Goal: Navigation & Orientation: Find specific page/section

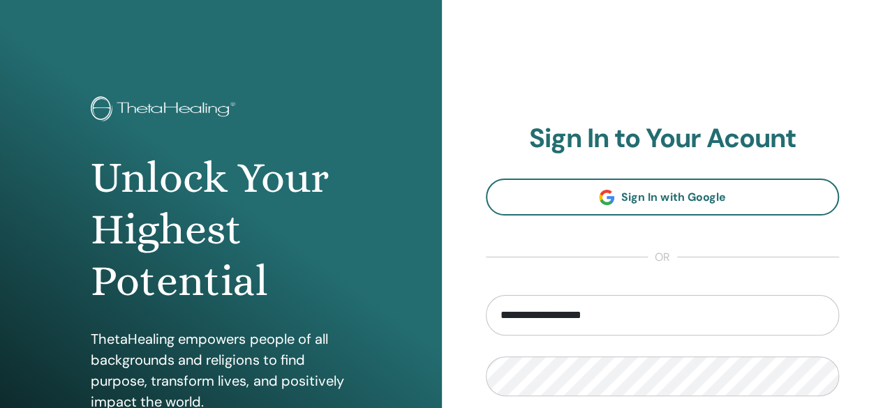
type input "**********"
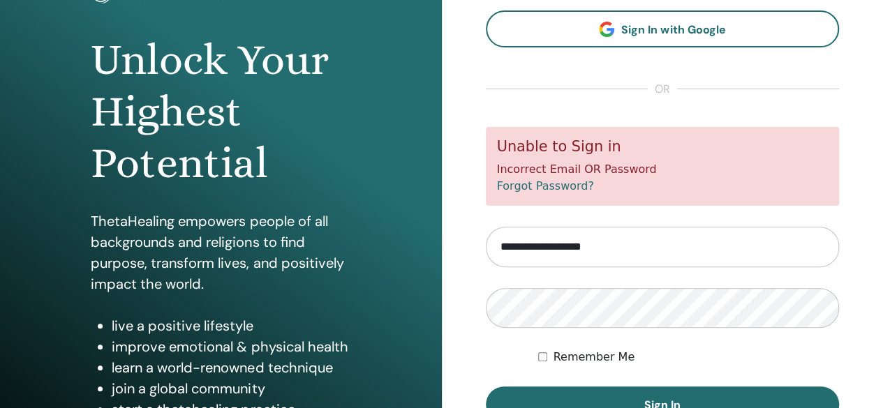
scroll to position [121, 0]
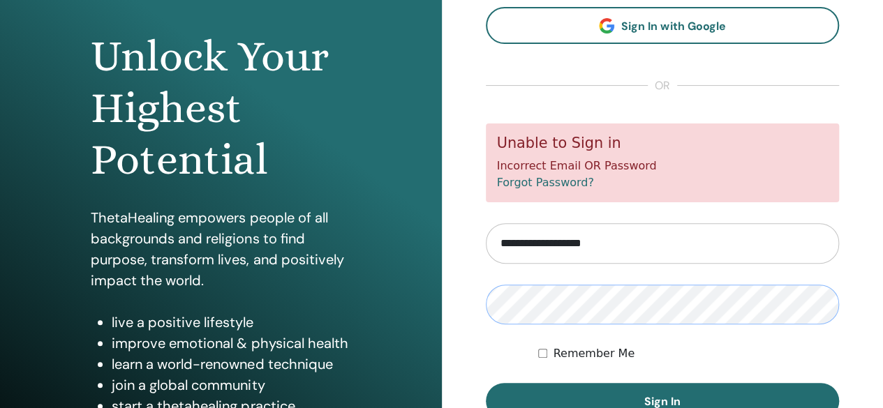
click at [486, 383] on button "Sign In" at bounding box center [663, 401] width 354 height 36
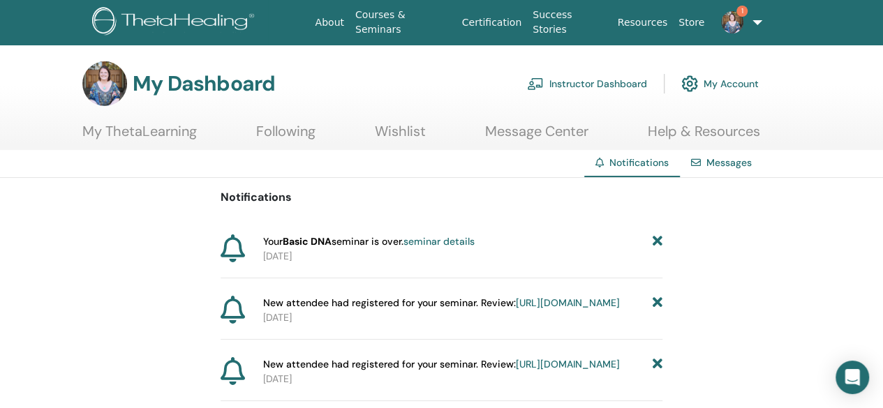
click at [660, 239] on icon at bounding box center [658, 242] width 10 height 15
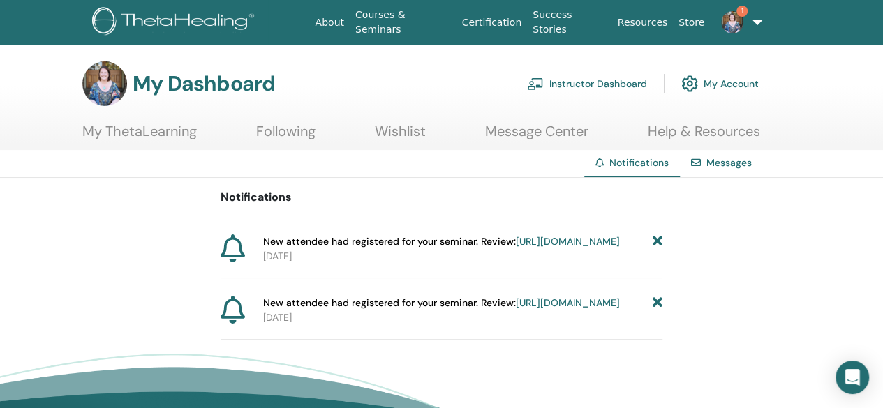
click at [618, 87] on link "Instructor Dashboard" at bounding box center [587, 83] width 120 height 31
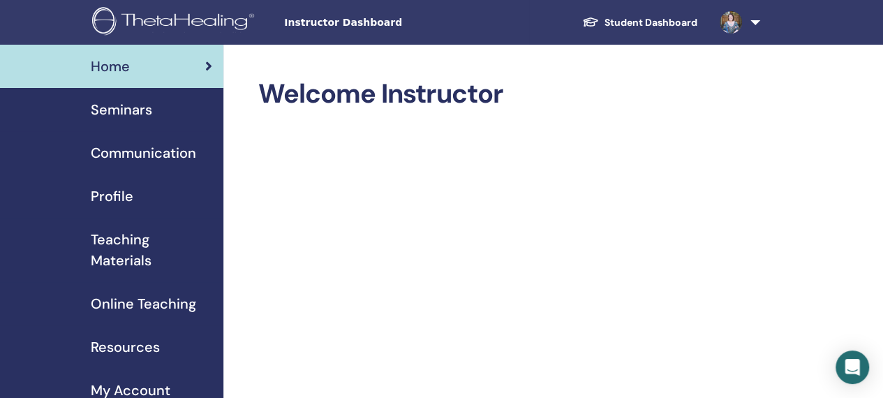
click at [139, 115] on span "Seminars" at bounding box center [121, 109] width 61 height 21
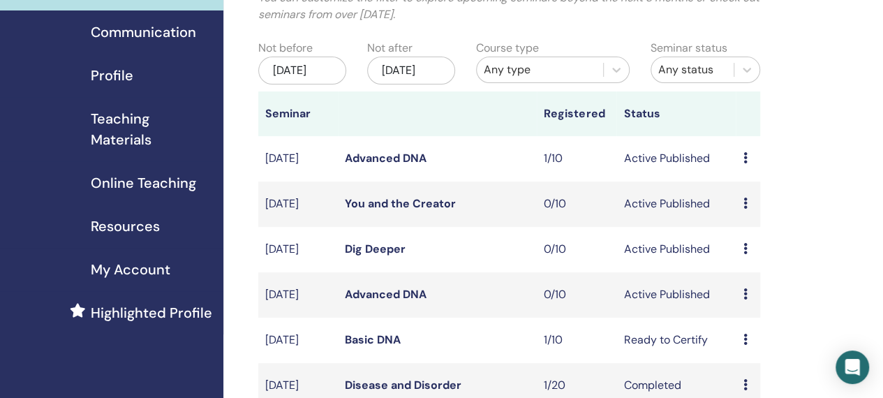
scroll to position [121, 0]
click at [369, 255] on link "Dig Deeper" at bounding box center [375, 248] width 61 height 15
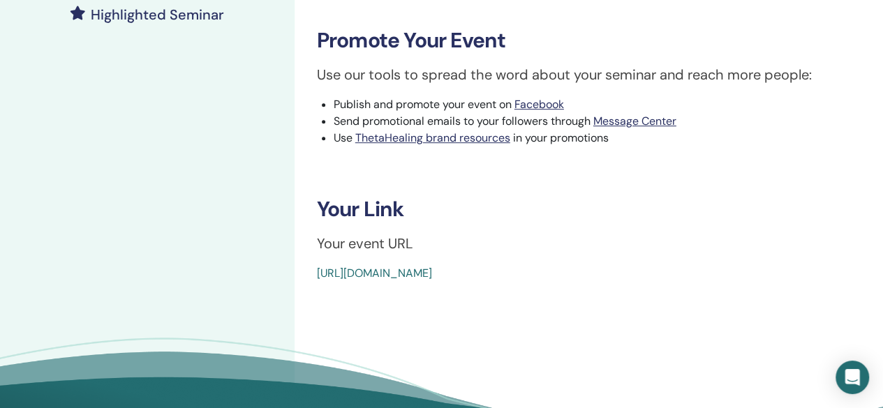
scroll to position [402, 0]
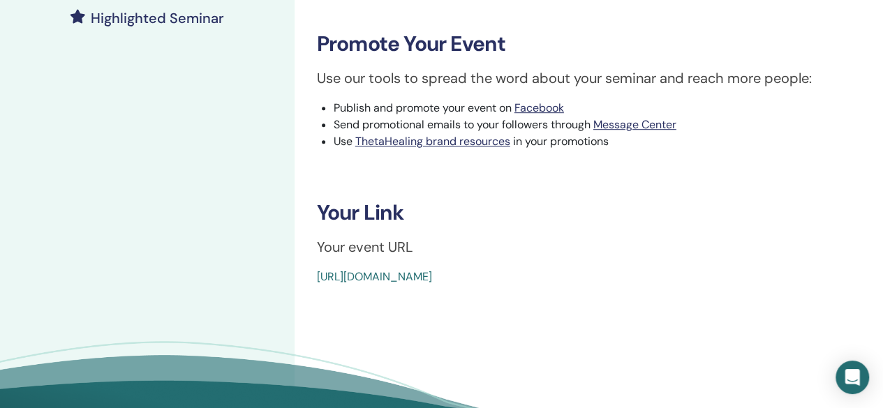
click at [432, 272] on link "https://www.thetahealing.com/seminar-372991-details.html" at bounding box center [374, 276] width 115 height 15
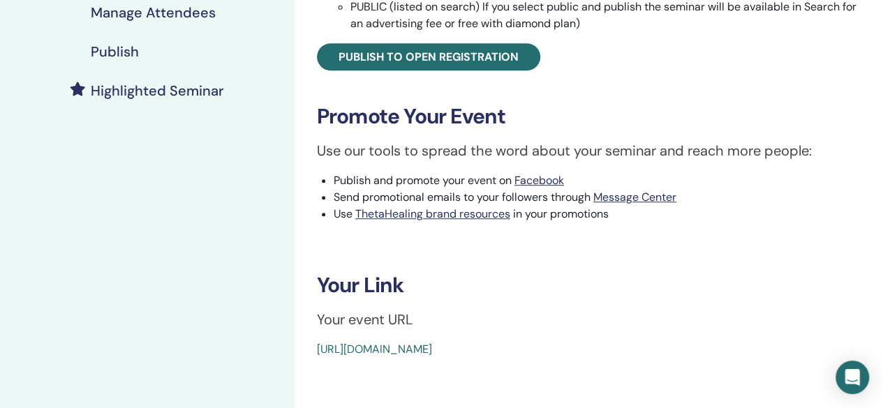
scroll to position [332, 0]
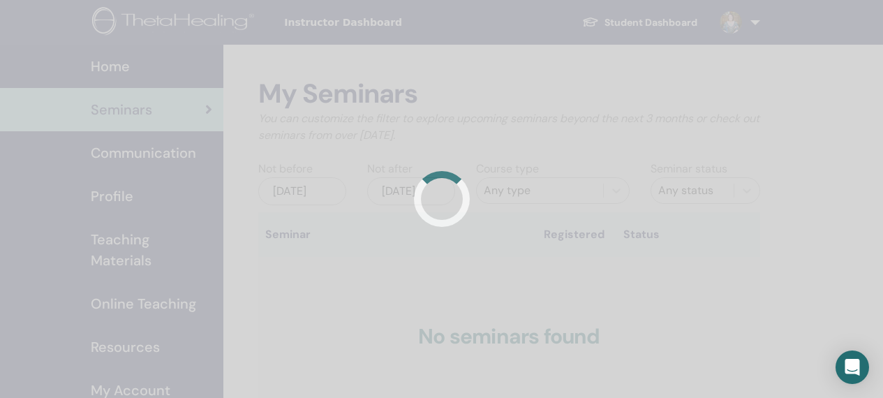
scroll to position [121, 0]
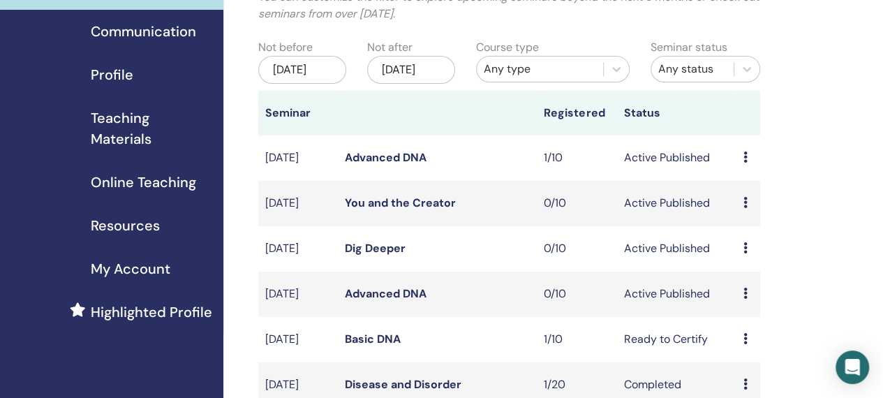
click at [396, 210] on link "You and the Creator" at bounding box center [400, 202] width 111 height 15
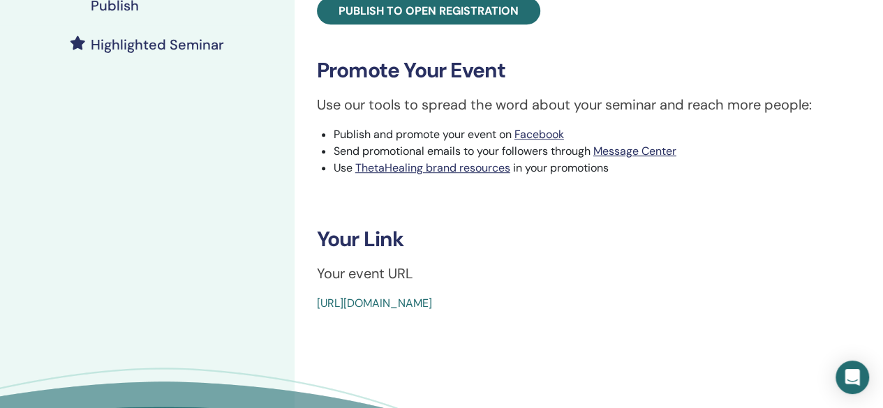
scroll to position [377, 0]
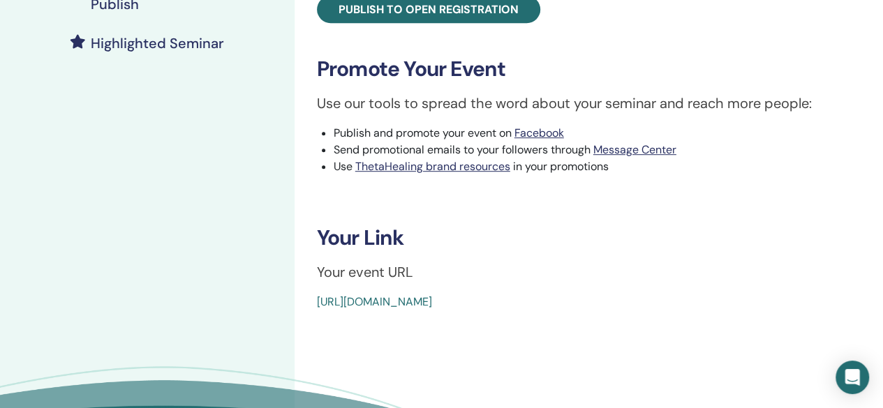
click at [432, 301] on link "[URL][DOMAIN_NAME]" at bounding box center [374, 302] width 115 height 15
